Goal: Contribute content: Add original content to the website for others to see

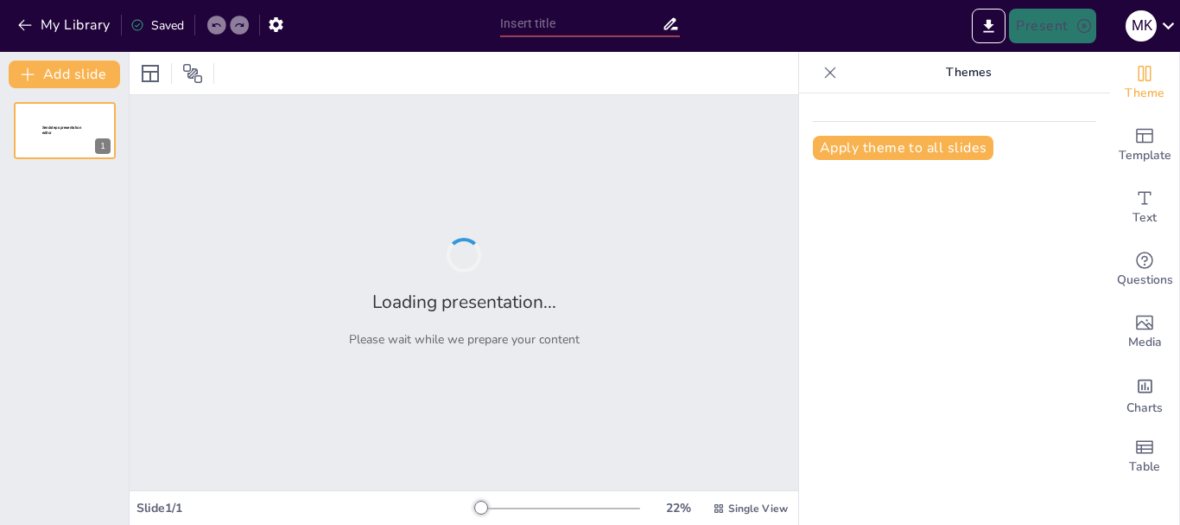
type input "New Sendsteps"
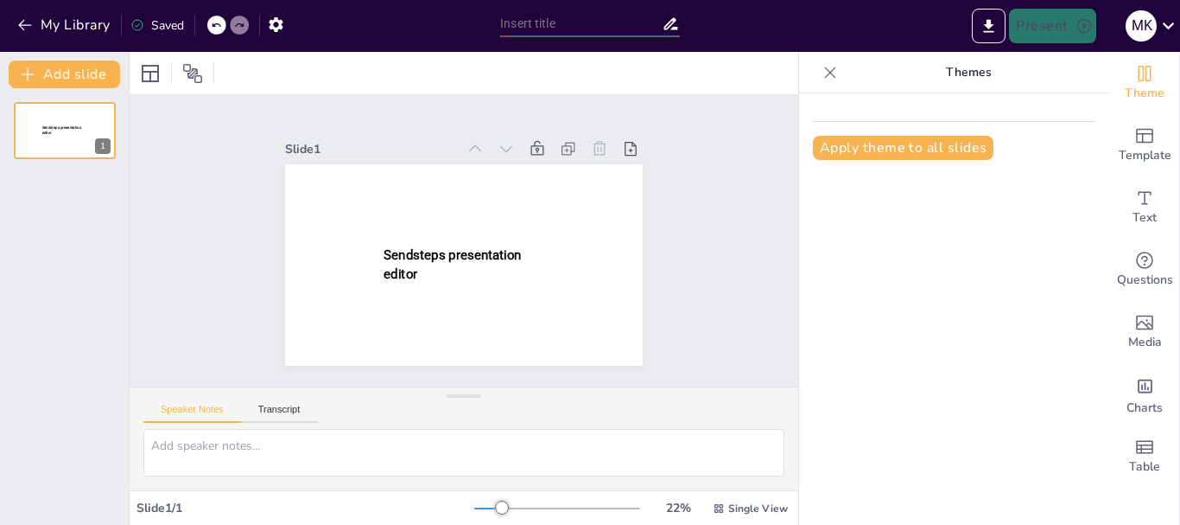
type input "New Sendsteps"
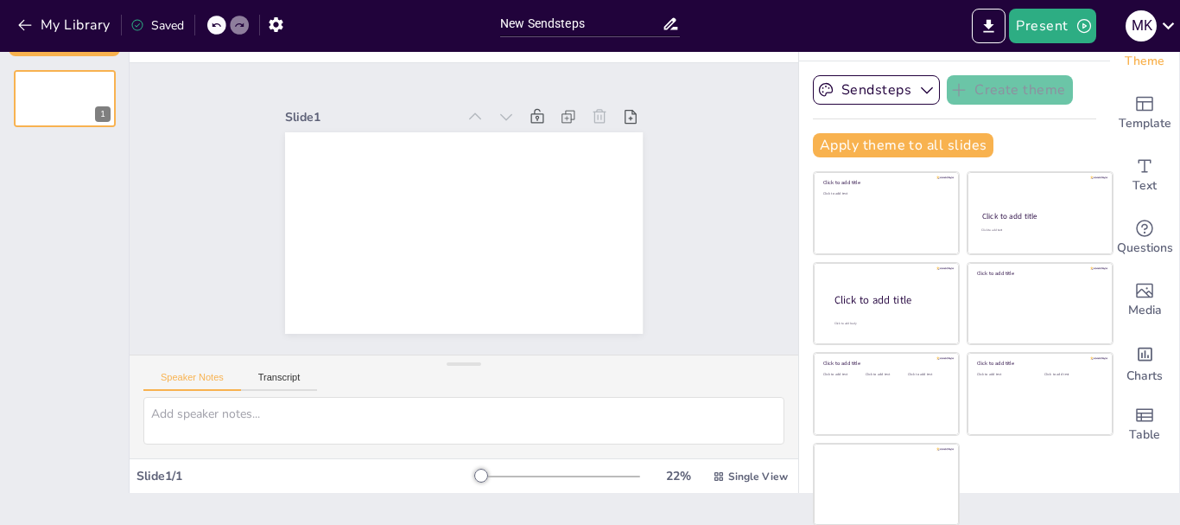
scroll to position [33, 0]
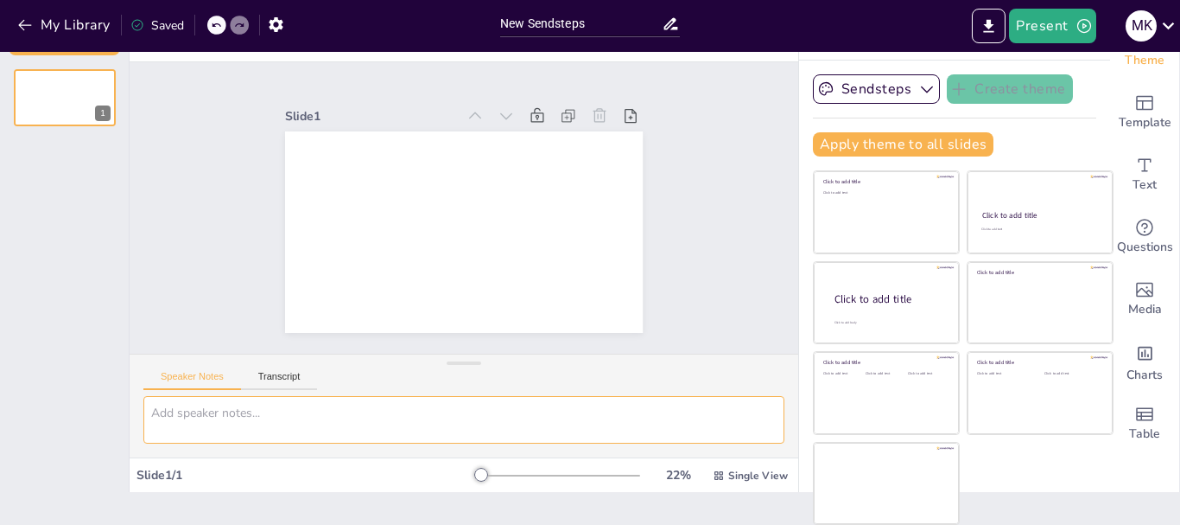
click at [180, 431] on textarea at bounding box center [463, 420] width 641 height 48
paste textarea "Структура презентації "Туристична компанія Join UP!" Слайд 1. Титульний Назва: …"
click at [311, 423] on textarea at bounding box center [463, 420] width 641 height 48
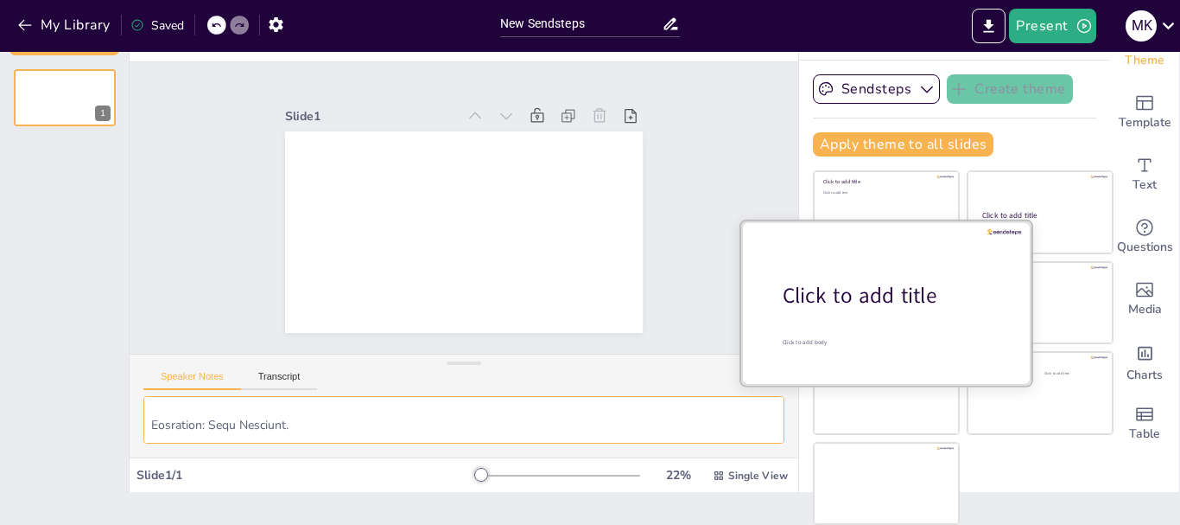
type textarea "Структура презентації "Туристична компанія Join UP!" Слайд 1. Титульний Назва: …"
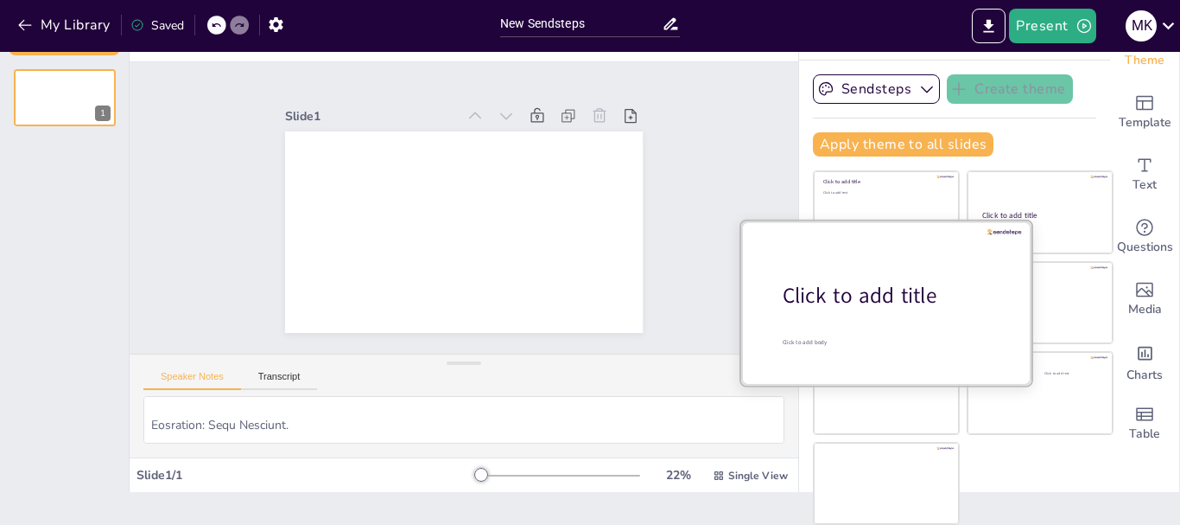
click at [874, 327] on div at bounding box center [886, 301] width 290 height 163
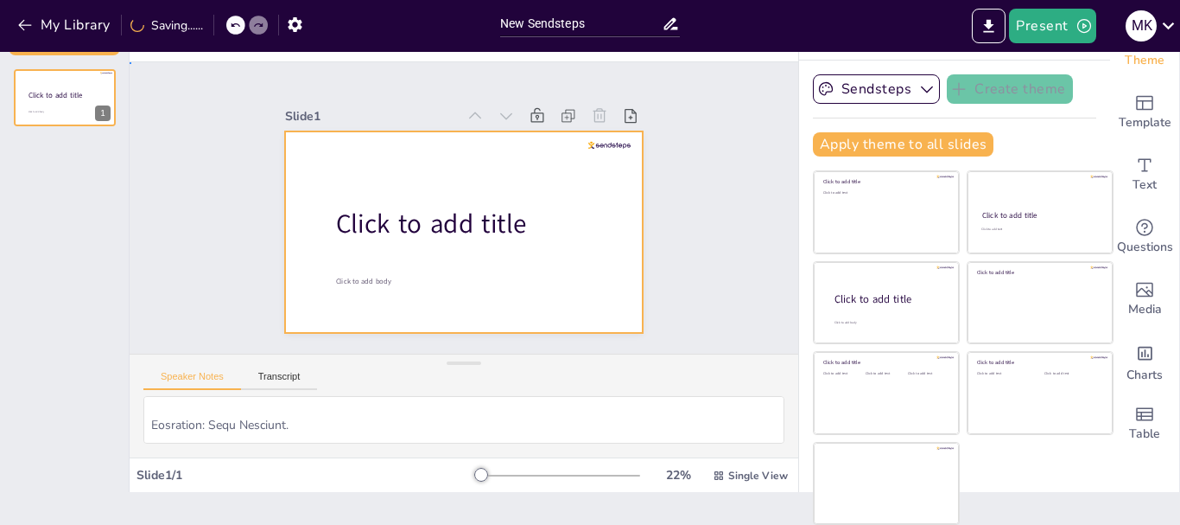
click at [573, 308] on div at bounding box center [464, 231] width 358 height 201
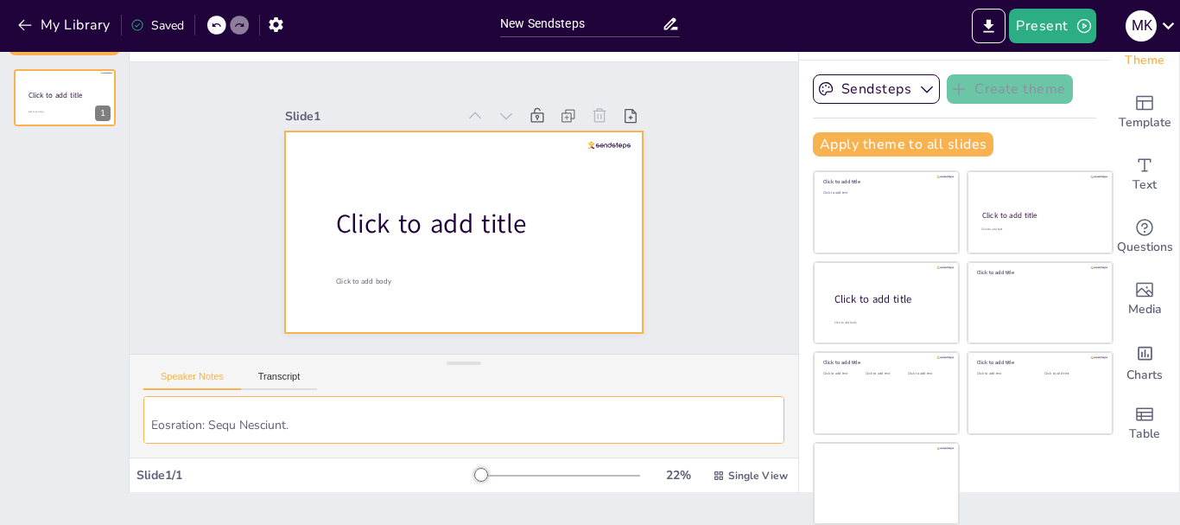
click at [363, 437] on textarea at bounding box center [463, 420] width 641 height 48
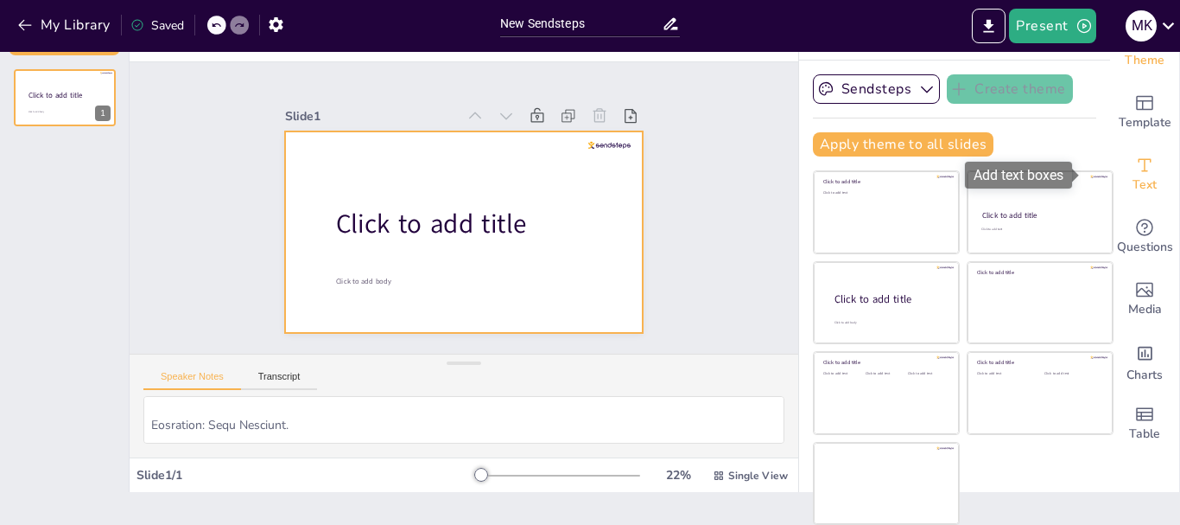
click at [1133, 182] on span "Text" at bounding box center [1145, 184] width 24 height 19
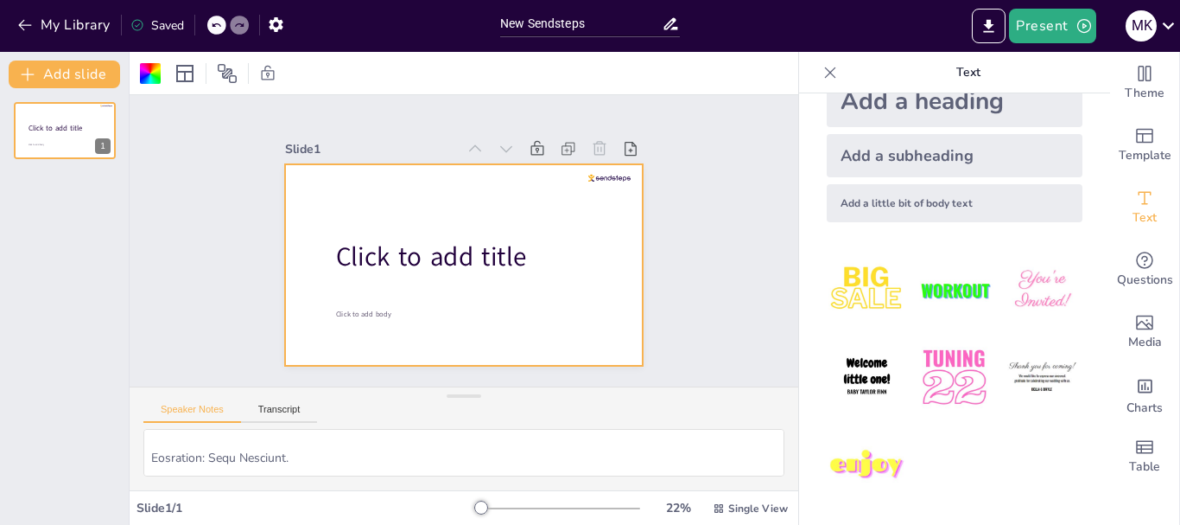
scroll to position [0, 0]
